Goal: Check status: Check status

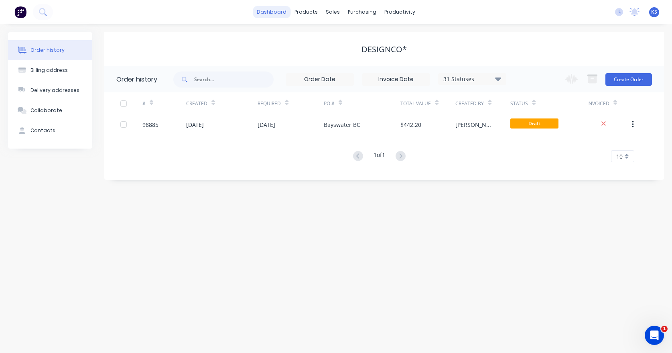
click at [269, 13] on link "dashboard" at bounding box center [272, 12] width 38 height 12
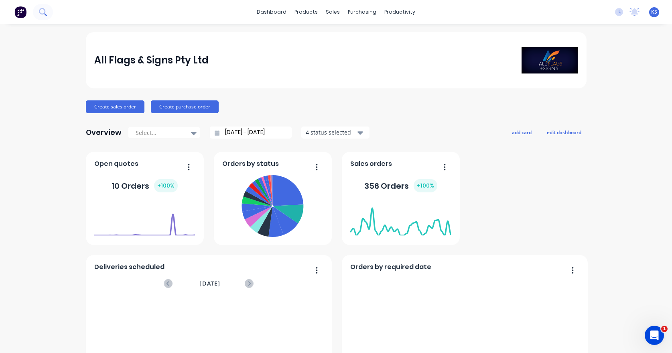
click at [45, 11] on icon at bounding box center [42, 11] width 6 height 6
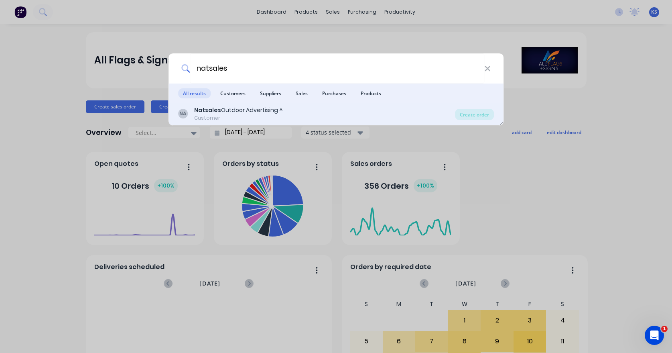
type input "natsales"
click at [228, 116] on div "Customer" at bounding box center [238, 117] width 89 height 7
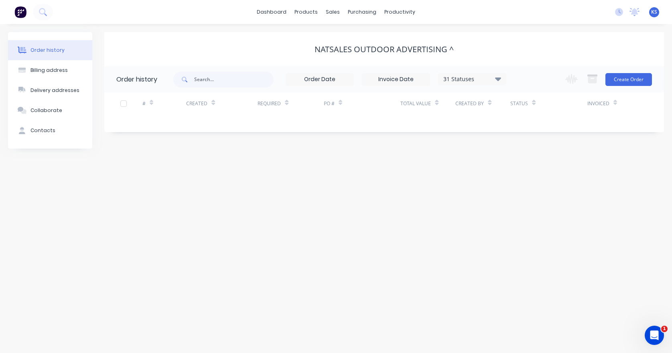
click at [496, 80] on icon at bounding box center [498, 79] width 6 height 10
click at [539, 171] on label at bounding box center [539, 171] width 0 height 0
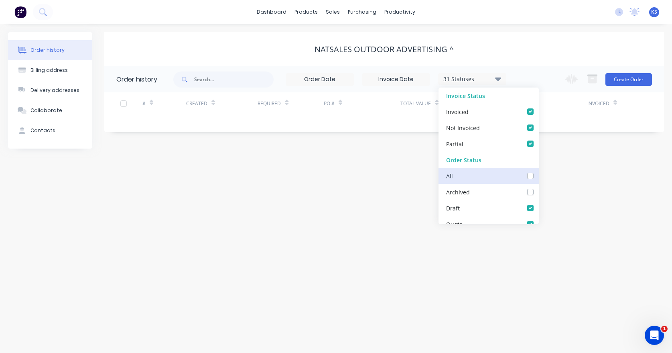
click at [539, 176] on input "checkbox" at bounding box center [542, 175] width 6 height 8
checkbox input "true"
click at [362, 179] on div "Order history Billing address Delivery addresses Collaborate Contacts Natsales …" at bounding box center [336, 188] width 672 height 329
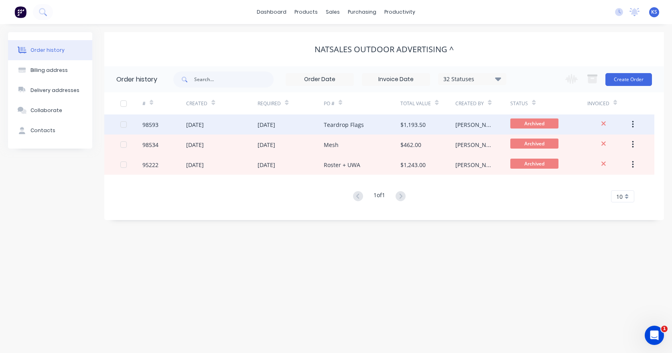
click at [146, 122] on div "98593" at bounding box center [150, 124] width 16 height 8
